Goal: Task Accomplishment & Management: Manage account settings

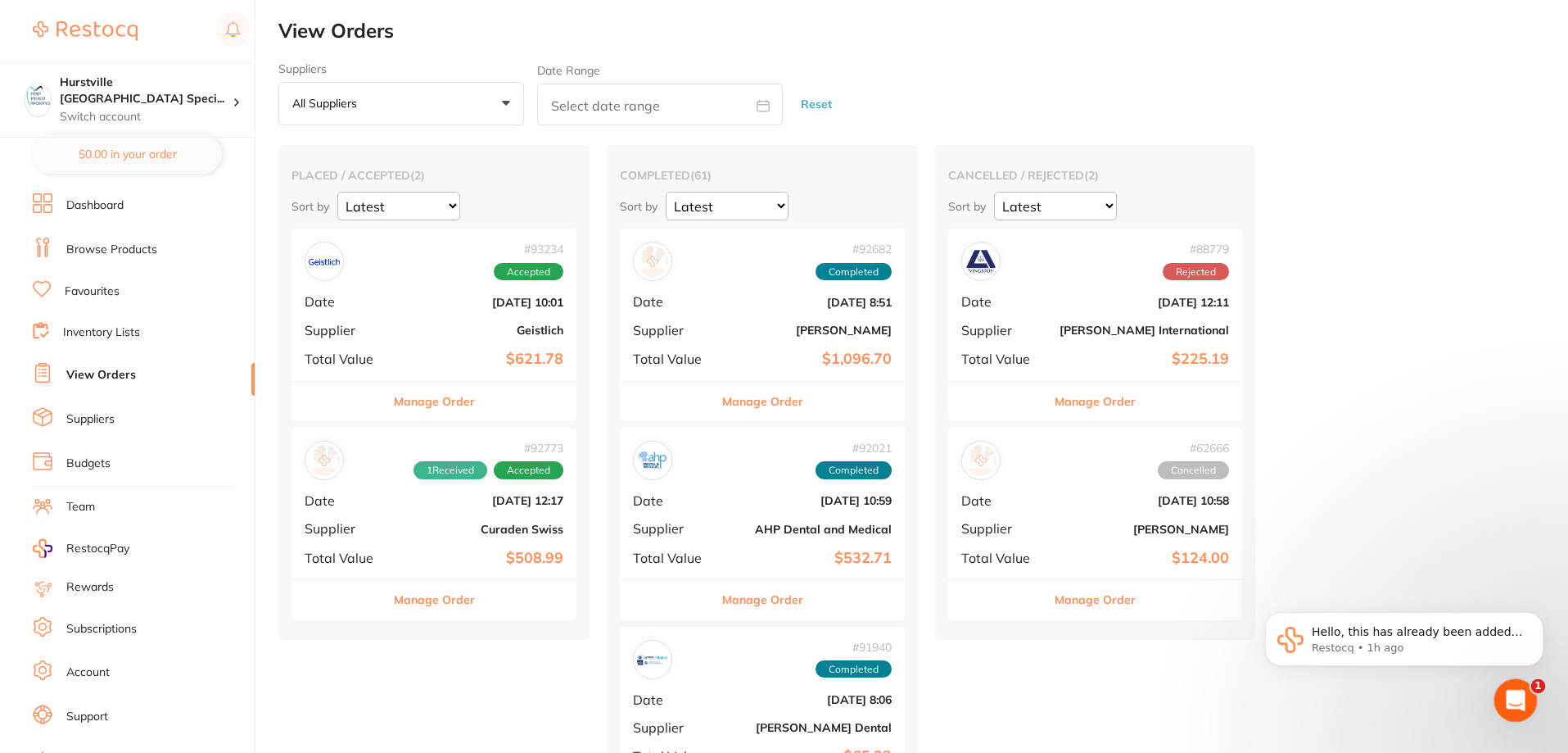
drag, startPoint x: 1516, startPoint y: 698, endPoint x: 2682, endPoint y: 1365, distance: 1343.3
click at [1517, 699] on icon "Open Intercom Messenger" at bounding box center [1513, 698] width 27 height 27
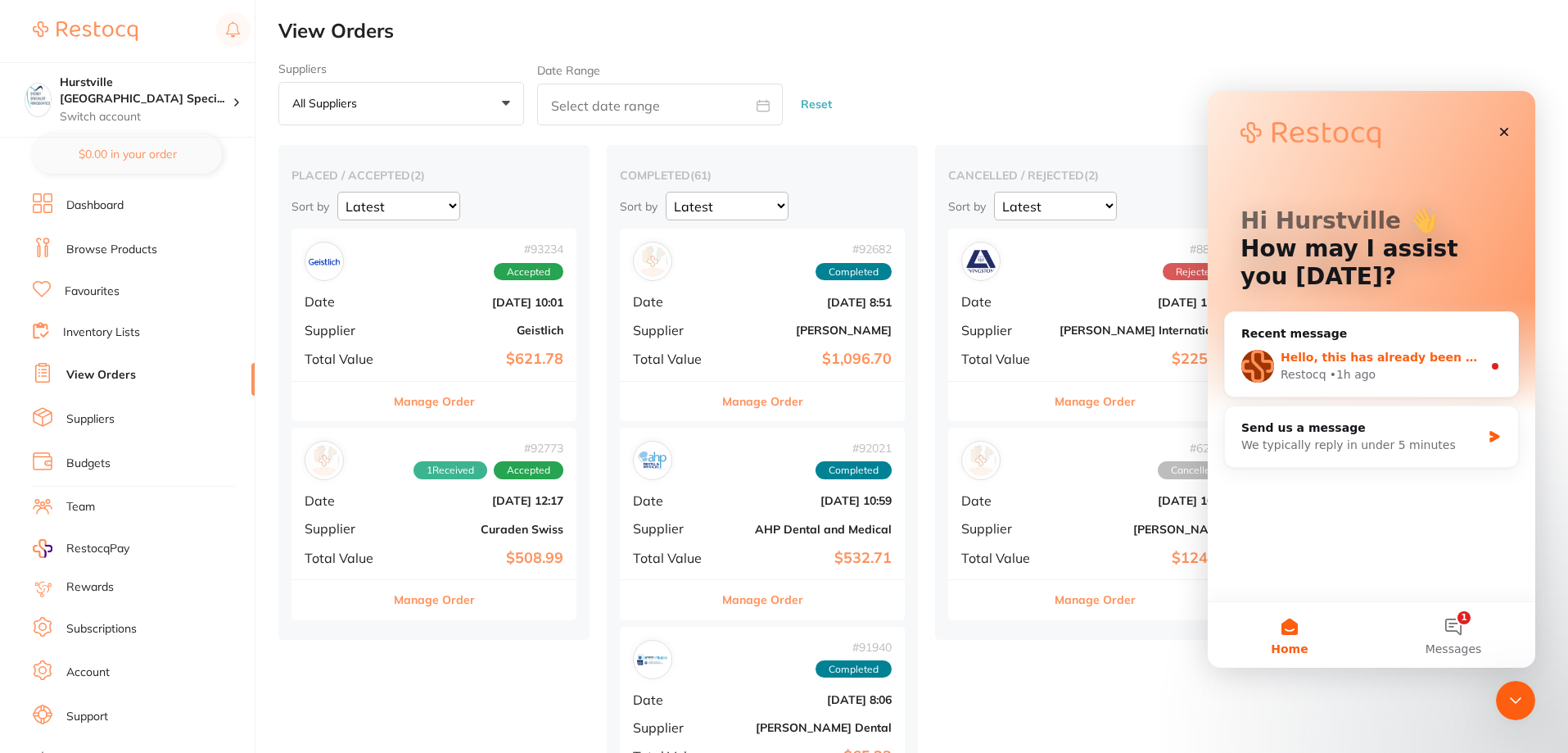
click at [1361, 369] on div "• 1h ago" at bounding box center [1353, 374] width 47 height 17
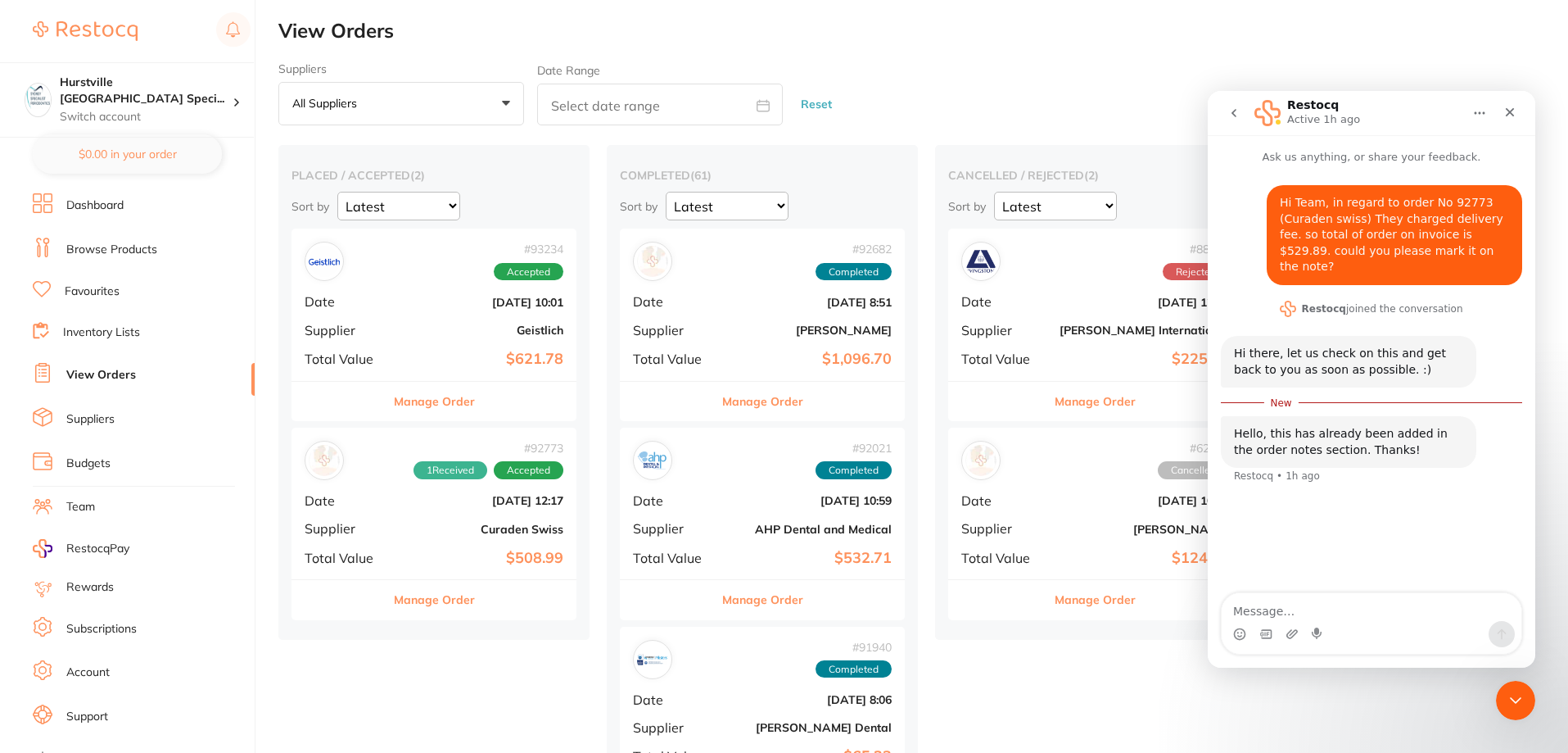
scroll to position [3, 0]
click at [430, 511] on div "# 92773 1 Received Accepted Date [DATE] 12:17 Supplier Curaden Swiss Total Valu…" at bounding box center [434, 503] width 285 height 152
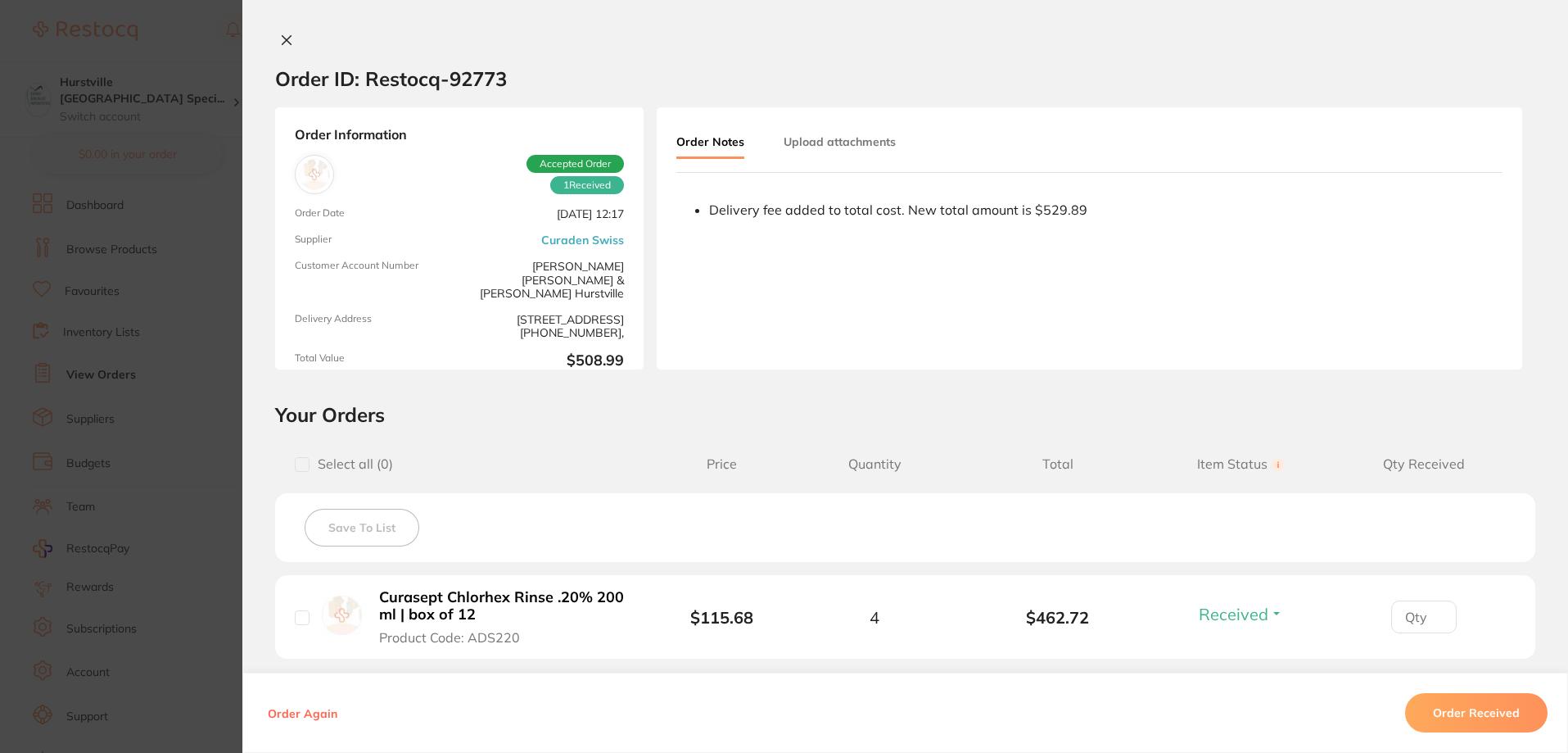
click at [1453, 717] on button "Order Received" at bounding box center [1476, 713] width 142 height 40
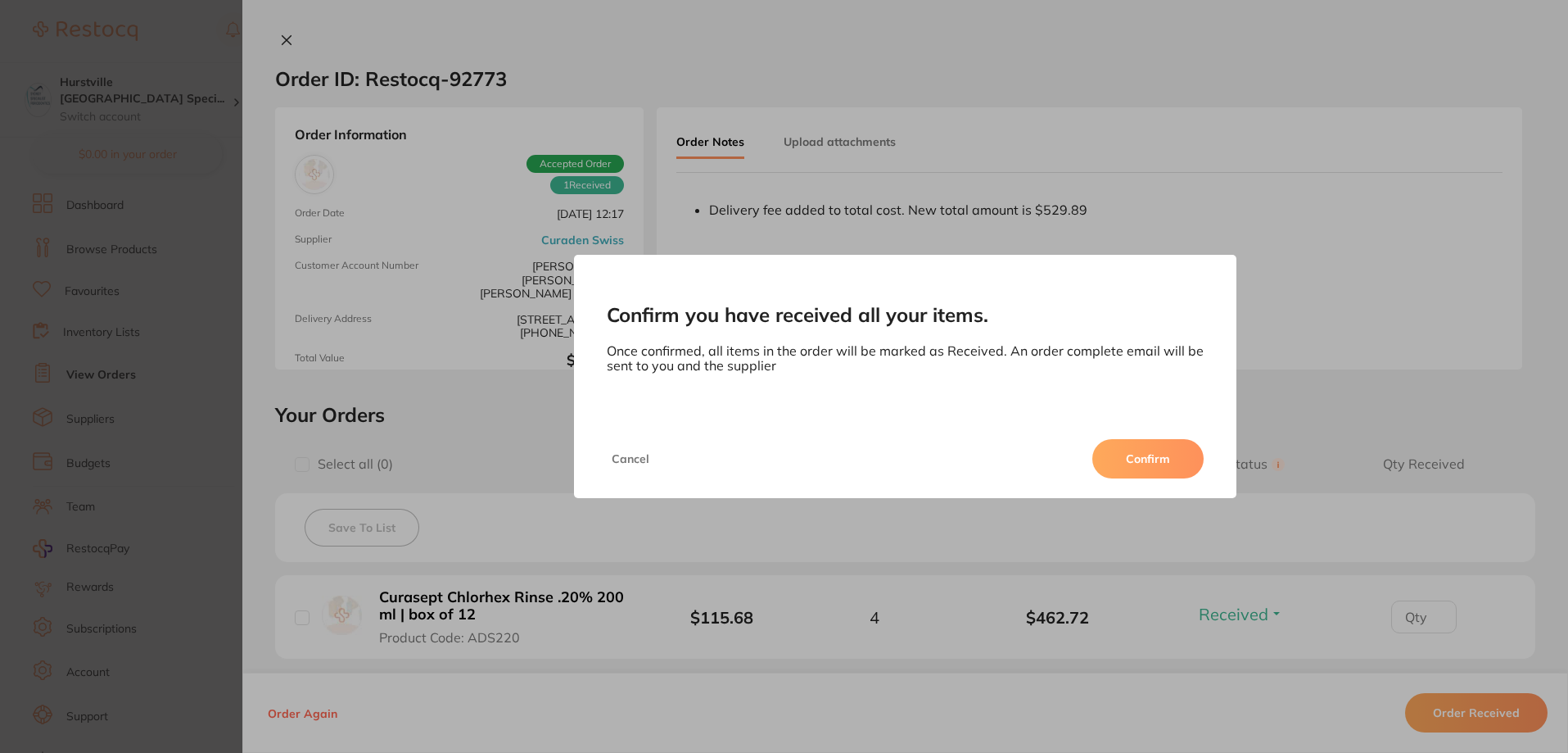
click at [1155, 461] on button "Confirm" at bounding box center [1148, 459] width 111 height 40
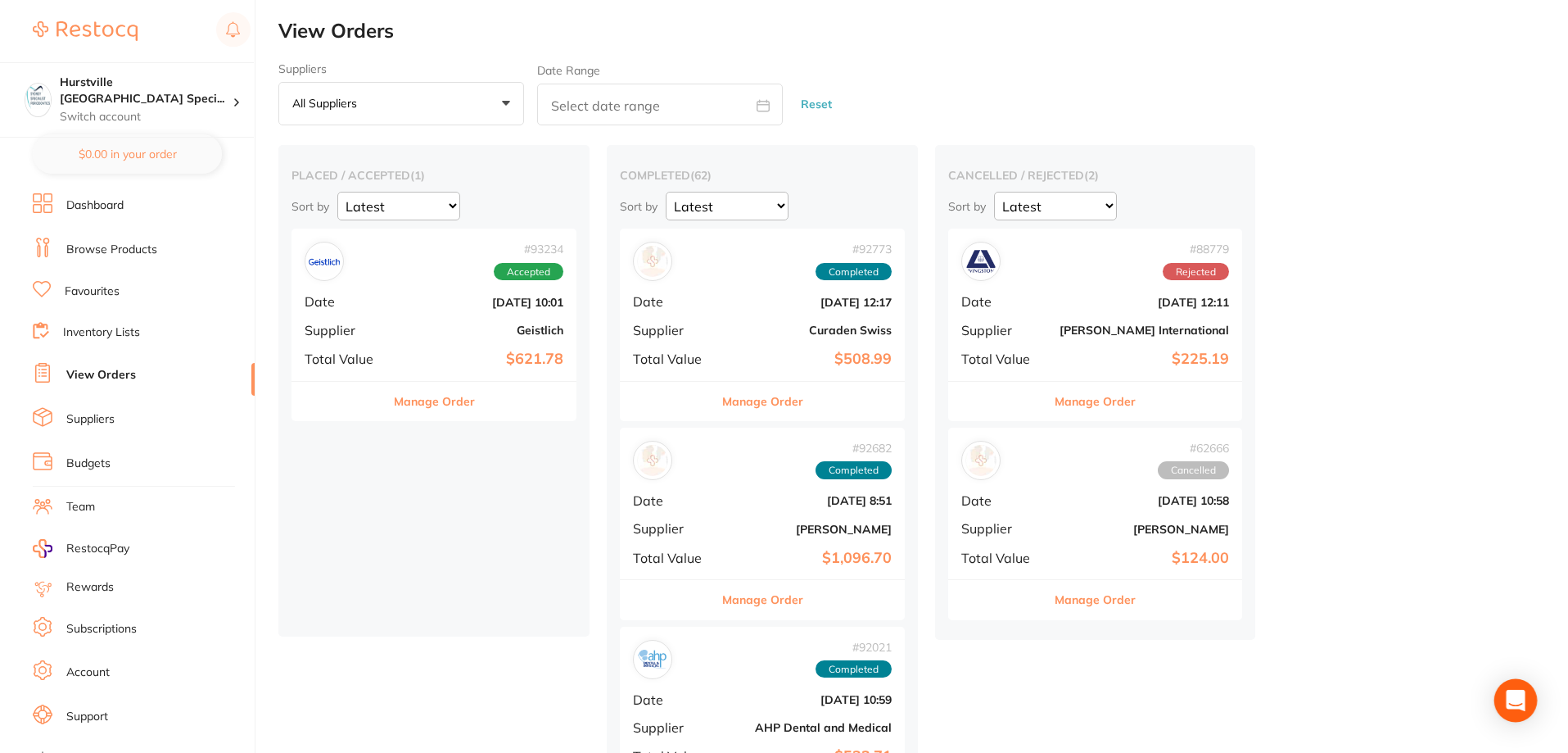
click at [1517, 702] on icon "Open Intercom Messenger" at bounding box center [1515, 700] width 18 height 21
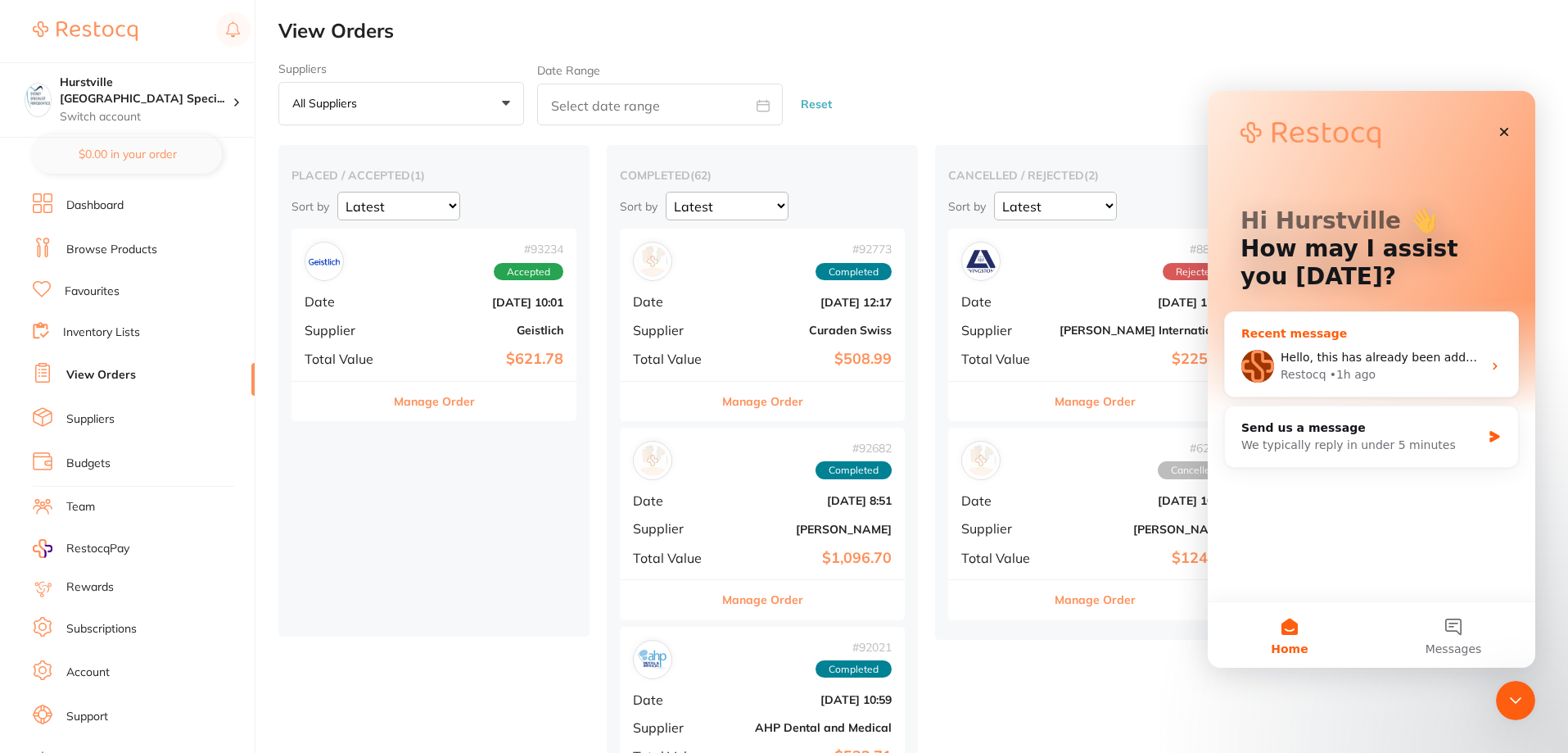
click at [1385, 369] on div "Restocq • 1h ago" at bounding box center [1381, 374] width 201 height 17
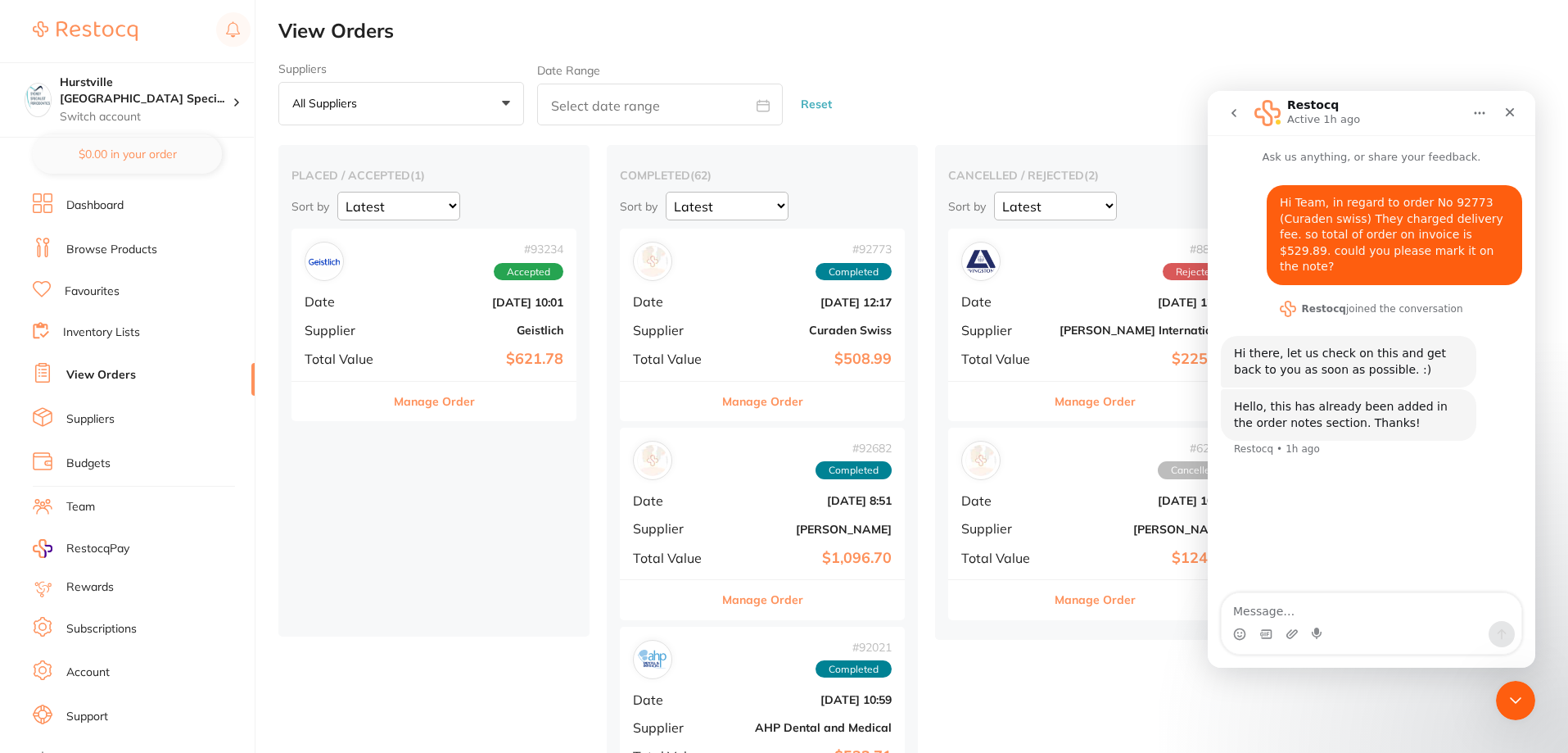
click at [1325, 611] on textarea "Message…" at bounding box center [1371, 607] width 300 height 28
type textarea "t"
type textarea "Thank you :)"
click at [1504, 690] on icon "Close Intercom Messenger" at bounding box center [1513, 697] width 19 height 19
